Goal: Task Accomplishment & Management: Complete application form

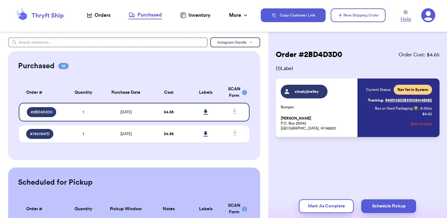
click at [407, 16] on span "Help" at bounding box center [406, 19] width 11 height 7
click at [96, 17] on div "Orders" at bounding box center [99, 15] width 24 height 7
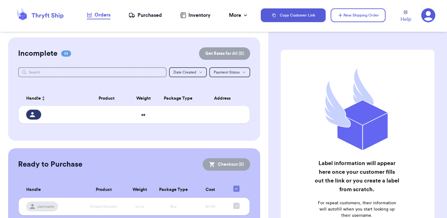
click at [132, 49] on div "Incomplete 01 Get Rates for All ( 0 )" at bounding box center [134, 53] width 232 height 12
click at [348, 17] on button "New Shipping Order" at bounding box center [358, 15] width 55 height 14
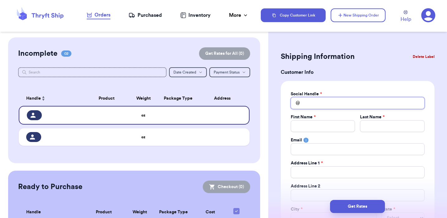
click at [330, 103] on input "Total Amount Paid" at bounding box center [358, 103] width 134 height 12
type input "N"
type input "Ni"
type input "Nic"
type input "Nico"
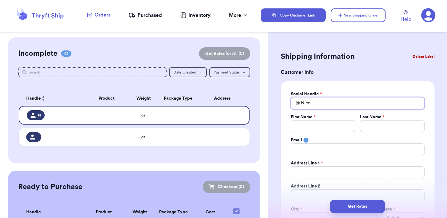
type input "[PERSON_NAME]"
type input "NicoleE"
type input "NicoleEs"
type input "NicoleEst"
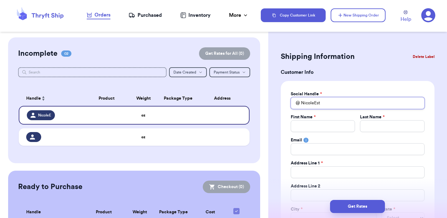
type input "NicoleEstr"
type input "NicoleEstra"
type input "NicoleEstrad"
type input "NicoleEstrada"
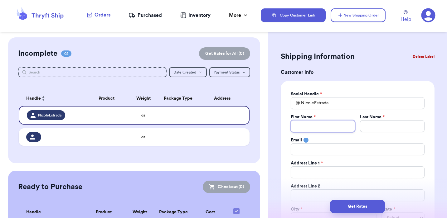
click at [321, 127] on input "Total Amount Paid" at bounding box center [323, 126] width 65 height 12
type input "N"
type input "Ni"
type input "Nic"
type input "Nico"
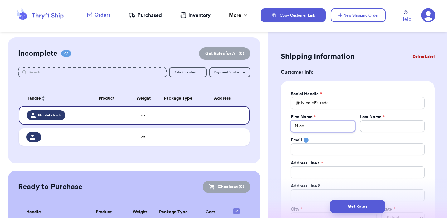
type input "[PERSON_NAME]"
type input "E"
type input "Es"
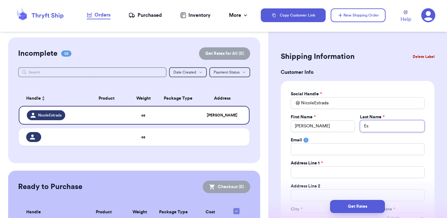
type input "Est"
type input "Estr"
type input "Estra"
type input "Estrad"
type input "[PERSON_NAME]"
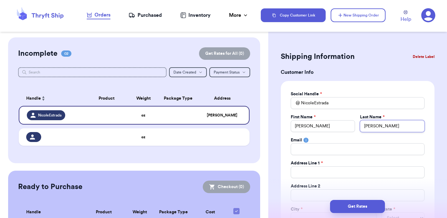
type input "[PERSON_NAME]"
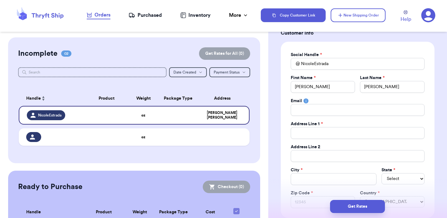
scroll to position [40, 0]
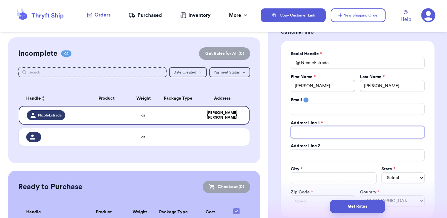
click at [340, 133] on input "Total Amount Paid" at bounding box center [358, 132] width 134 height 12
type input "6"
type input "64"
type input "64-"
type input "64-5"
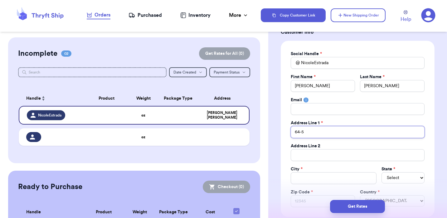
type input "64-52"
type input "64-520"
type input "64-5201"
type input "64-5201 H"
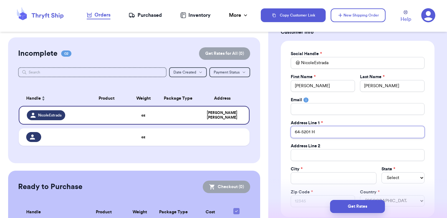
type input "64-5201 Ho"
type input "64-5201 Hoh"
type input "64-5201 Hoho"
type input "64-5201 [PERSON_NAME]"
type input "64-5201 Hohola"
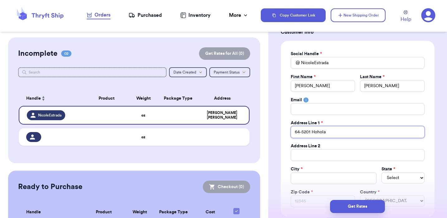
type input "64-5201 Hohola"
type input "64-5201 Hohola D"
type input "64-5201 Hohola Dr"
type input "64-5201 Hohola Dri"
type input "64-5201 Hohola Driv"
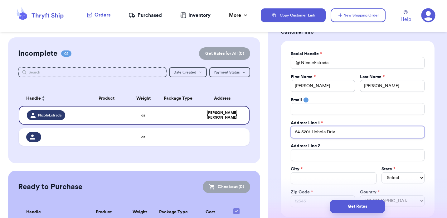
type input "[STREET_ADDRESS]"
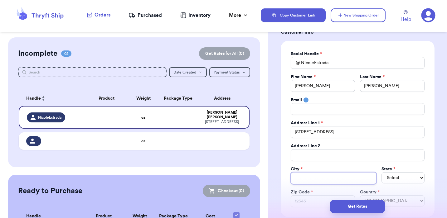
type input "K"
type input "Ka"
type input "Kam"
type input "Kamu"
type input "Kamue"
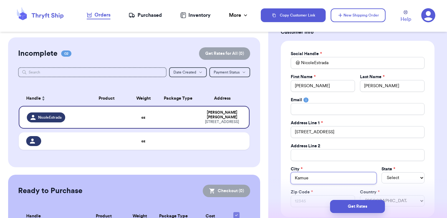
type input "[PERSON_NAME]"
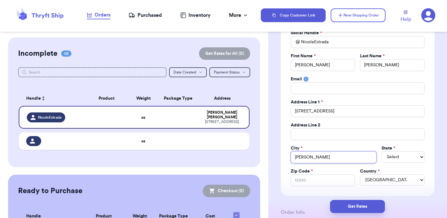
type input "[PERSON_NAME]"
click at [402, 153] on select "Select AL AK AZ AR CA CO [GEOGRAPHIC_DATA] DE DC [GEOGRAPHIC_DATA] [GEOGRAPHIC_…" at bounding box center [403, 157] width 43 height 11
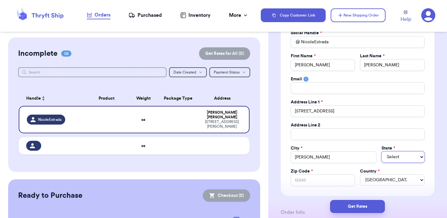
select select "HI"
click at [382, 152] on select "Select AL AK AZ AR CA CO [GEOGRAPHIC_DATA] DE DC [GEOGRAPHIC_DATA] [GEOGRAPHIC_…" at bounding box center [403, 157] width 43 height 11
click at [329, 180] on input "Zip Code *" at bounding box center [323, 181] width 65 height 12
type input "9"
type input "96"
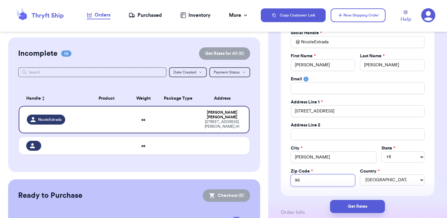
type input "967"
type input "9674"
type input "96743"
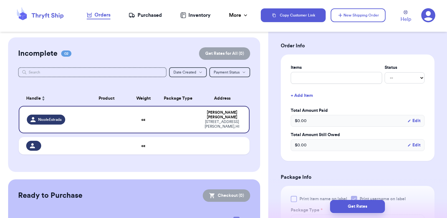
scroll to position [235, 0]
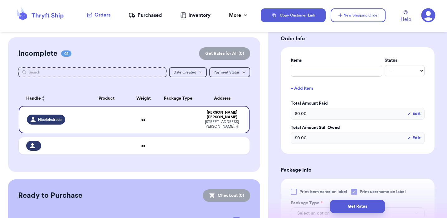
type input "96743"
click at [337, 73] on input "text" at bounding box center [336, 71] width 91 height 12
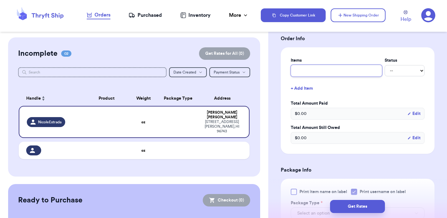
type input "L"
type input "Le"
type input "Lex"
type input "LexB"
type input "LexBr"
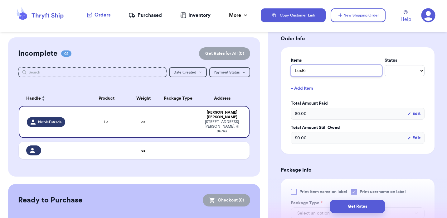
type input "LexBre"
type input "LexBree"
type input "LexBreez"
type input "LexBreezy"
type input "LexBreezy/"
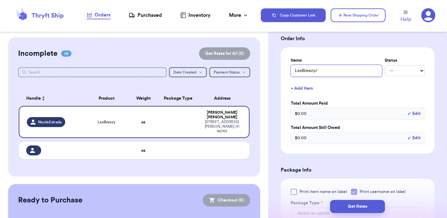
type input "LexBreezy/P"
type input "LexBreezy/Pi"
type input "LexBreezy/Pil"
type input "LexBreezy/Pili"
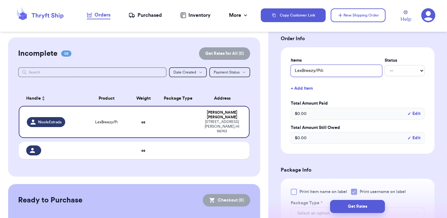
type input "LexBreezy/Pili M"
type input "LexBreezy/Pili Me"
type input "LexBreezy/Pili Men"
type input "LexBreezy/Pili Men'"
type input "LexBreezy/Pili Men's"
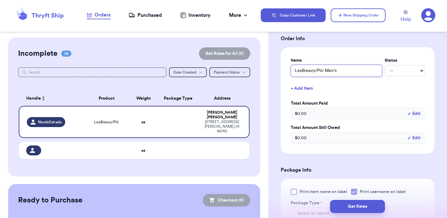
type input "LexBreezy/Pili Men's"
type input "LexBreezy/Pili Men's S"
type input "LexBreezy/Pili Men's Sh"
type input "LexBreezy/Pili Men's Shi"
type input "LexBreezy/Pili Men's Shir"
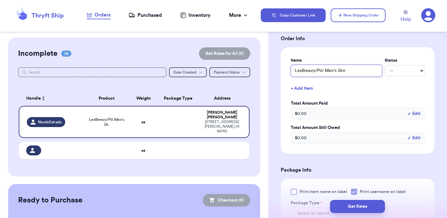
type input "LexBreezy/Pili Men's Shirt"
click at [416, 71] on select "-- Paid Owes" at bounding box center [405, 70] width 40 height 11
select select "unpaid"
click at [385, 66] on select "-- Paid Owes" at bounding box center [405, 70] width 40 height 11
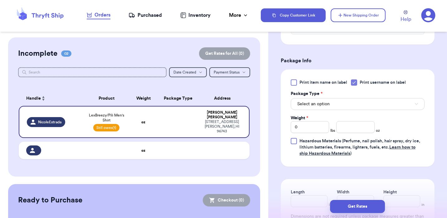
scroll to position [345, 0]
click at [355, 85] on icon at bounding box center [354, 82] width 5 height 5
click at [0, 0] on input "Print username on label" at bounding box center [0, 0] width 0 height 0
click at [352, 102] on button "Select an option" at bounding box center [358, 104] width 134 height 12
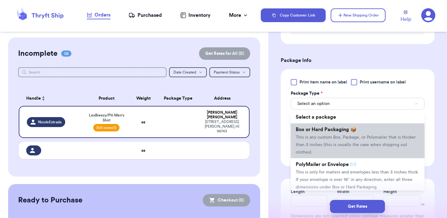
click at [352, 137] on span "This is any custom Box, Package, or Polymailer that is thicker than 3 inches (t…" at bounding box center [356, 144] width 120 height 19
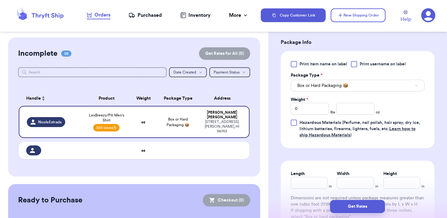
scroll to position [366, 0]
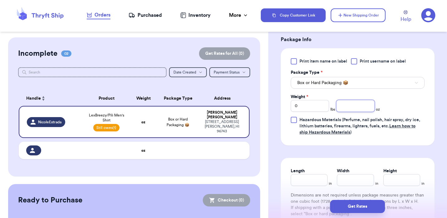
click at [344, 106] on input "number" at bounding box center [355, 106] width 38 height 12
type input "7"
click at [433, 117] on div "Print item name on label Print username on label Package Type * Box or Hard Pac…" at bounding box center [358, 96] width 154 height 97
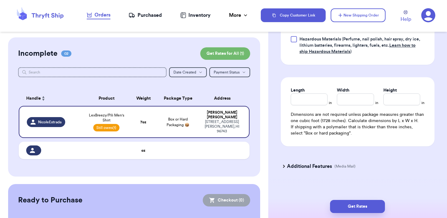
scroll to position [452, 0]
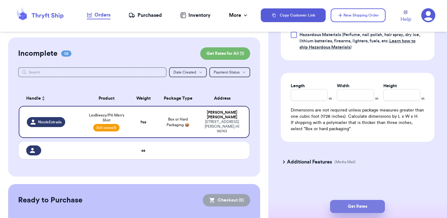
click at [363, 206] on button "Get Rates" at bounding box center [357, 206] width 55 height 13
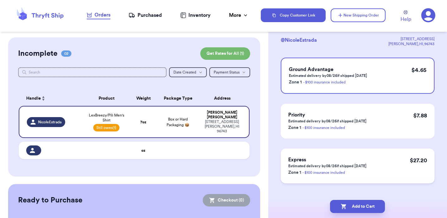
scroll to position [51, 0]
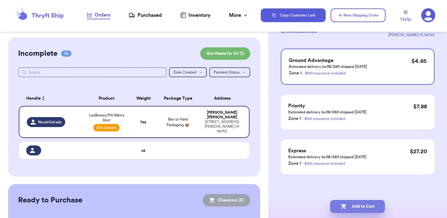
click at [360, 204] on button "Add to Cart" at bounding box center [357, 206] width 55 height 13
checkbox input "true"
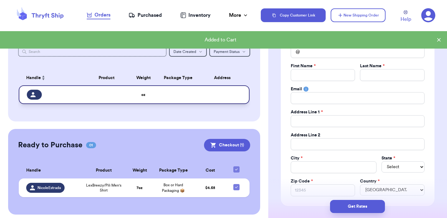
scroll to position [24, 0]
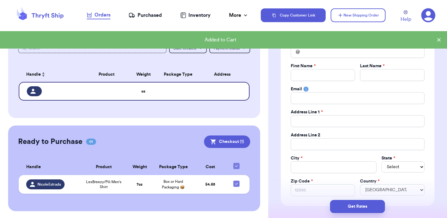
click at [438, 41] on icon at bounding box center [439, 40] width 6 height 6
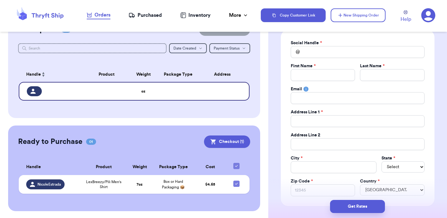
click at [136, 14] on div "Purchased" at bounding box center [145, 15] width 33 height 7
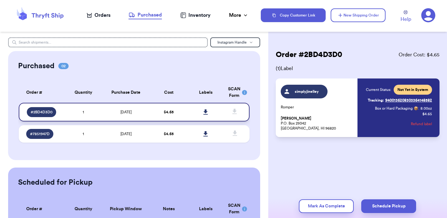
click at [44, 113] on span "# 2BD4D3D0" at bounding box center [42, 112] width 22 height 5
click at [90, 13] on icon at bounding box center [89, 15] width 5 height 5
